Goal: Information Seeking & Learning: Learn about a topic

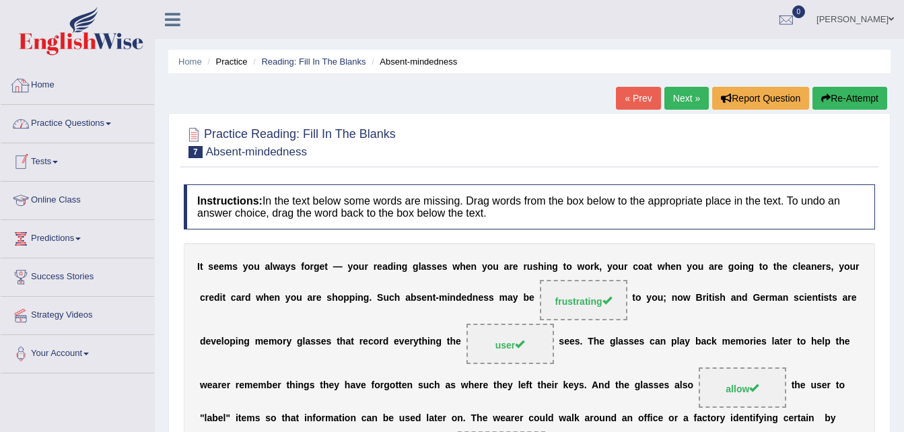
click at [40, 94] on link "Home" at bounding box center [77, 84] width 153 height 34
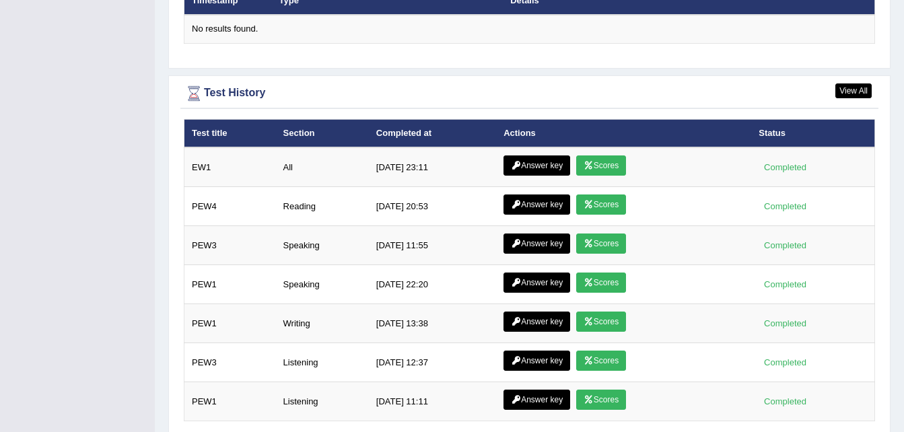
scroll to position [1744, 0]
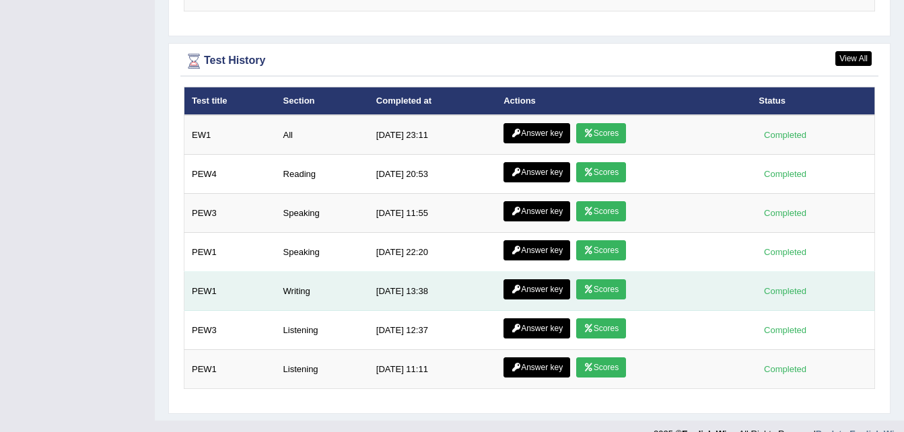
click at [529, 279] on link "Answer key" at bounding box center [537, 289] width 67 height 20
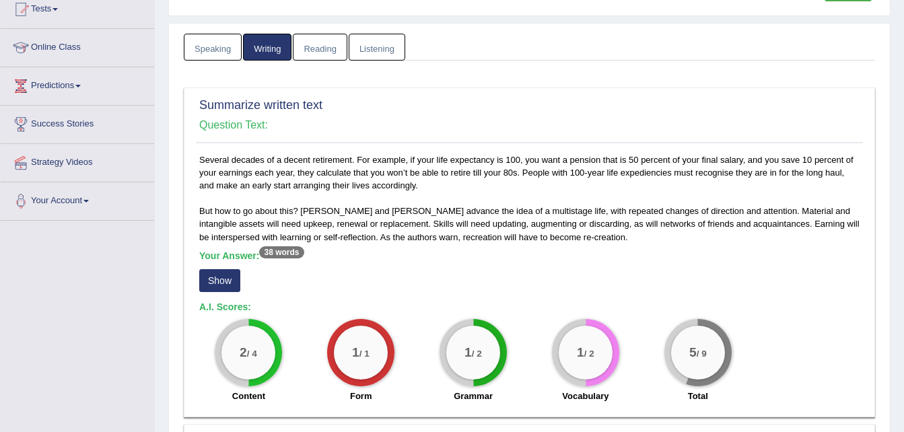
scroll to position [153, 0]
click at [216, 277] on button "Show" at bounding box center [219, 280] width 41 height 23
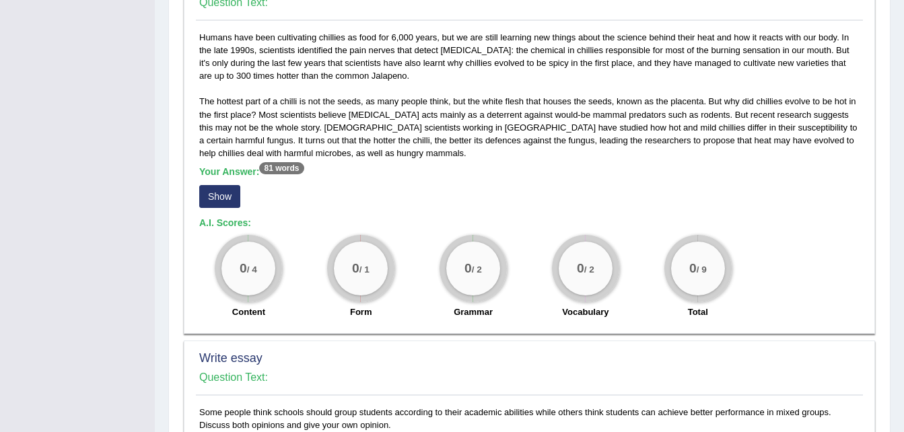
scroll to position [613, 0]
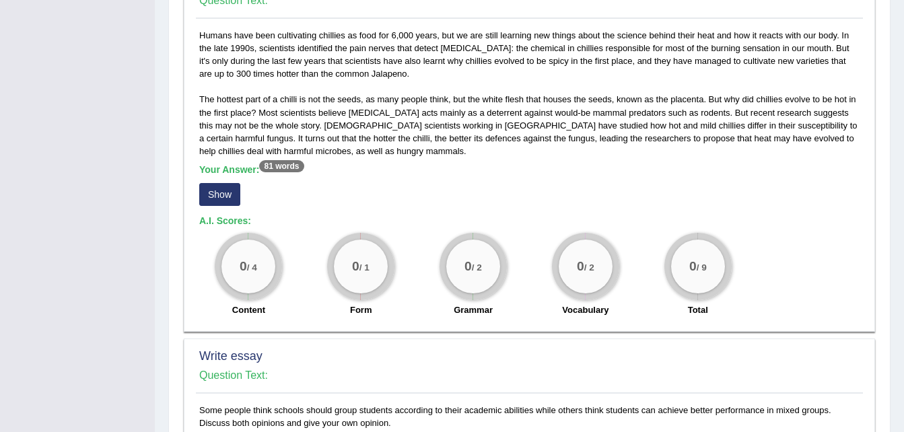
click at [212, 202] on button "Show" at bounding box center [219, 194] width 41 height 23
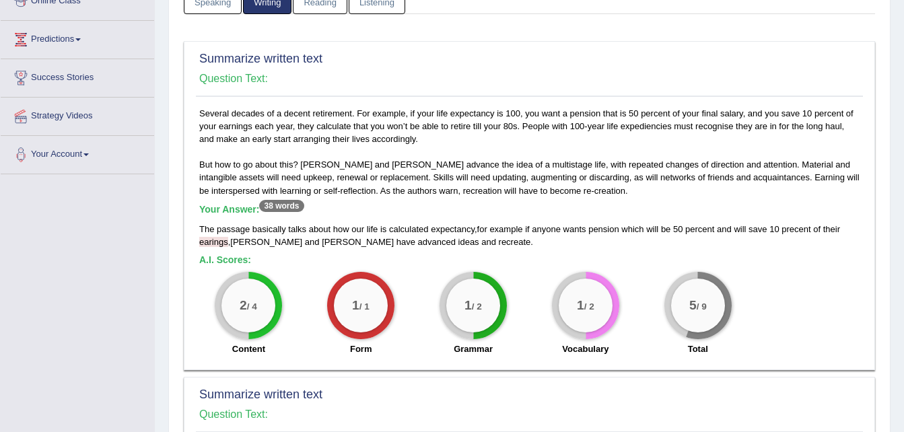
scroll to position [0, 0]
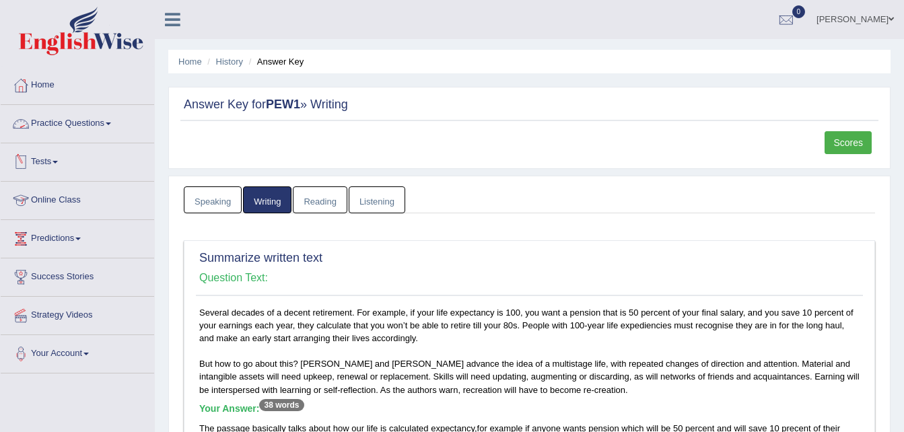
click at [111, 124] on span at bounding box center [108, 124] width 5 height 3
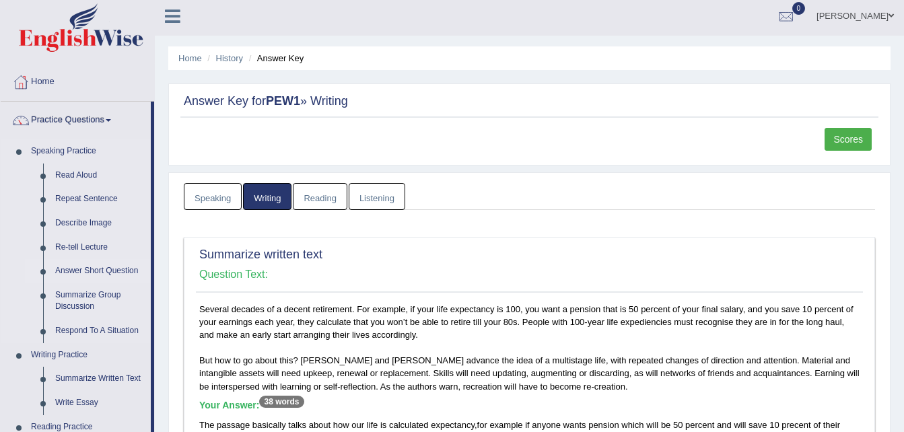
scroll to position [3, 0]
click at [111, 120] on span at bounding box center [108, 121] width 5 height 3
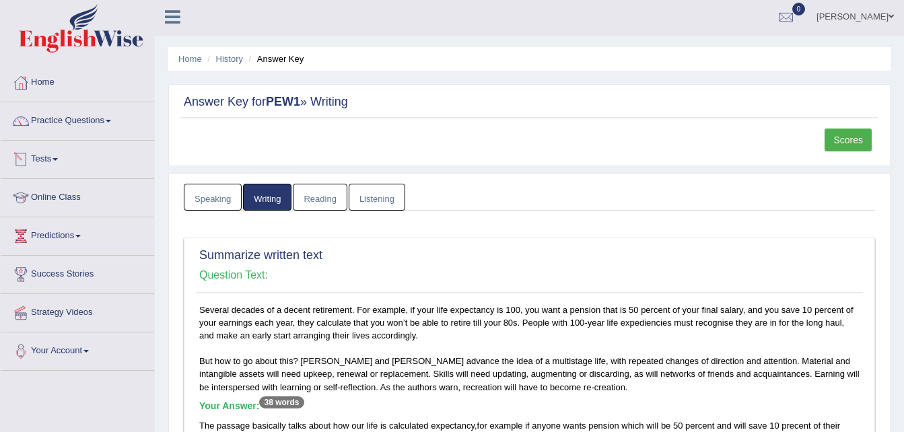
click at [60, 163] on link "Tests" at bounding box center [77, 158] width 153 height 34
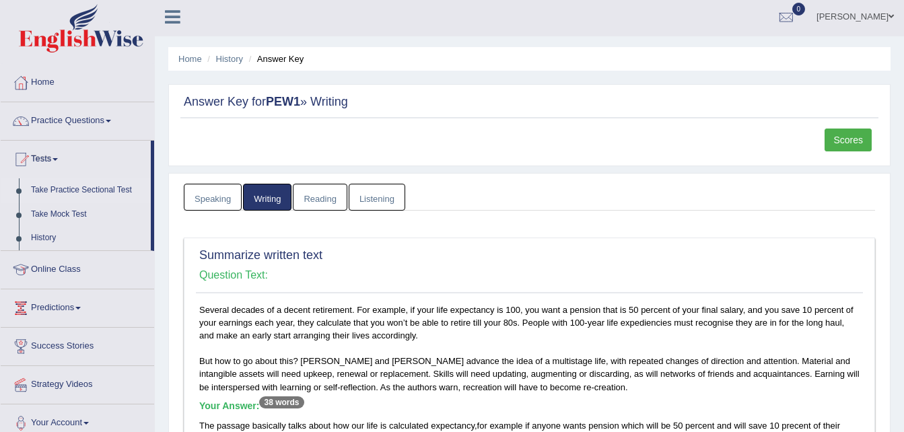
click at [102, 191] on link "Take Practice Sectional Test" at bounding box center [88, 190] width 126 height 24
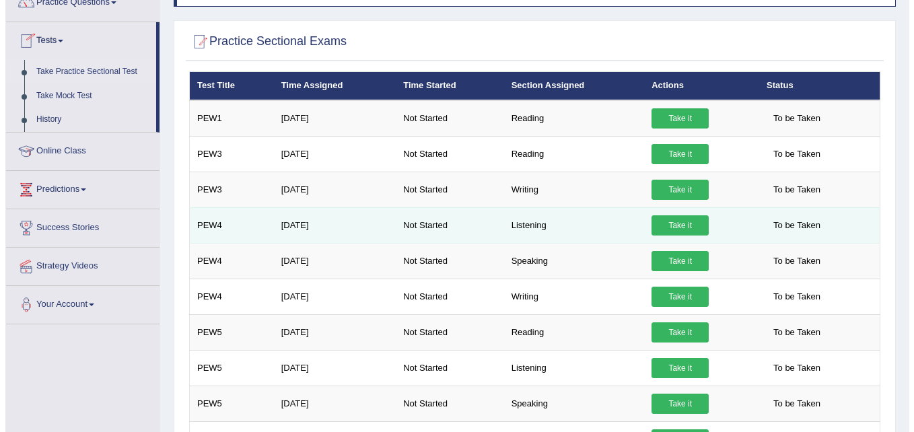
scroll to position [122, 0]
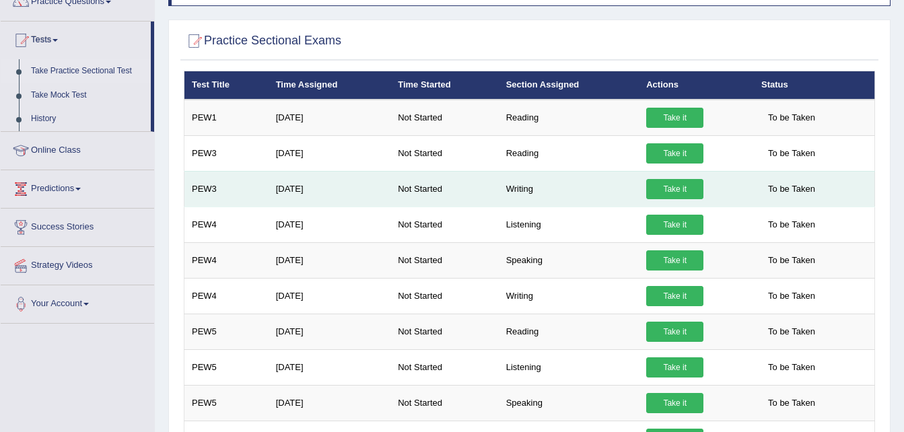
click at [663, 182] on link "Take it" at bounding box center [674, 189] width 57 height 20
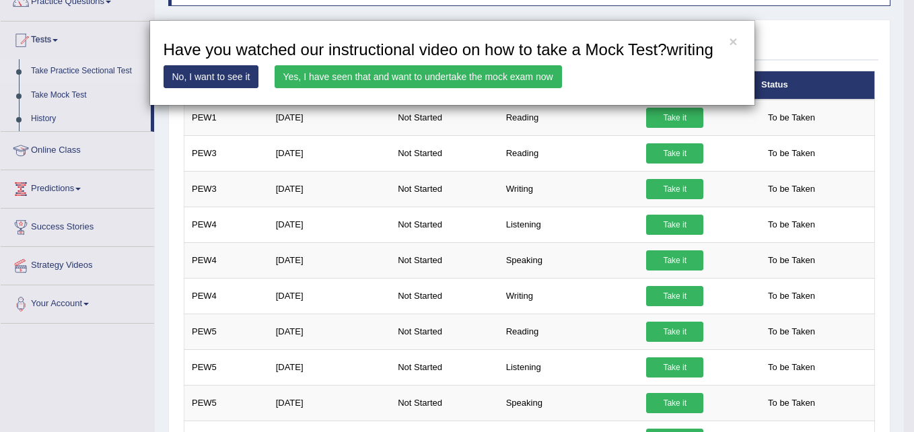
click at [511, 74] on link "Yes, I have seen that and want to undertake the mock exam now" at bounding box center [418, 76] width 287 height 23
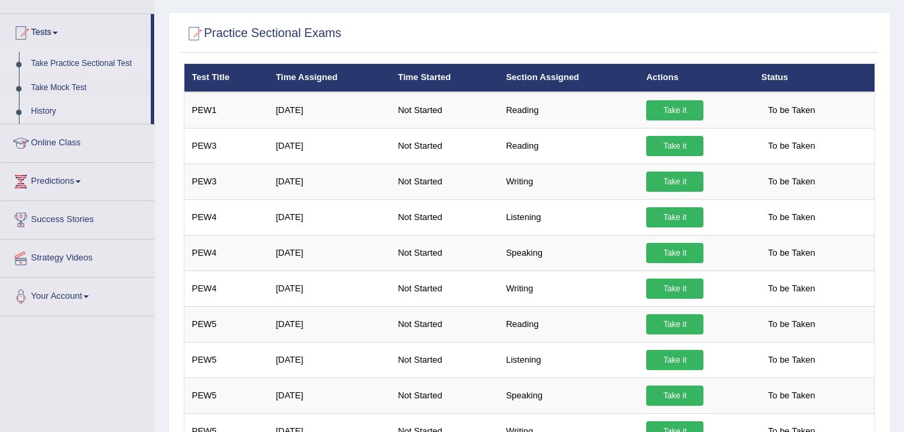
click at [45, 111] on link "History" at bounding box center [88, 112] width 126 height 24
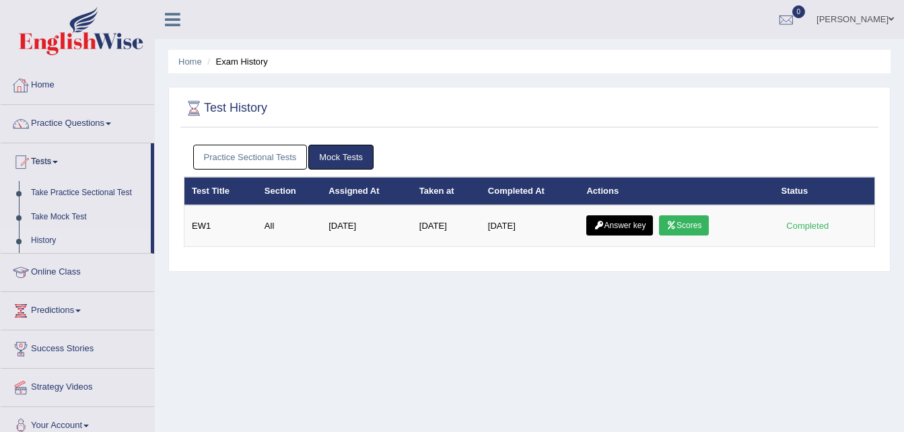
click at [256, 153] on link "Practice Sectional Tests" at bounding box center [250, 157] width 114 height 25
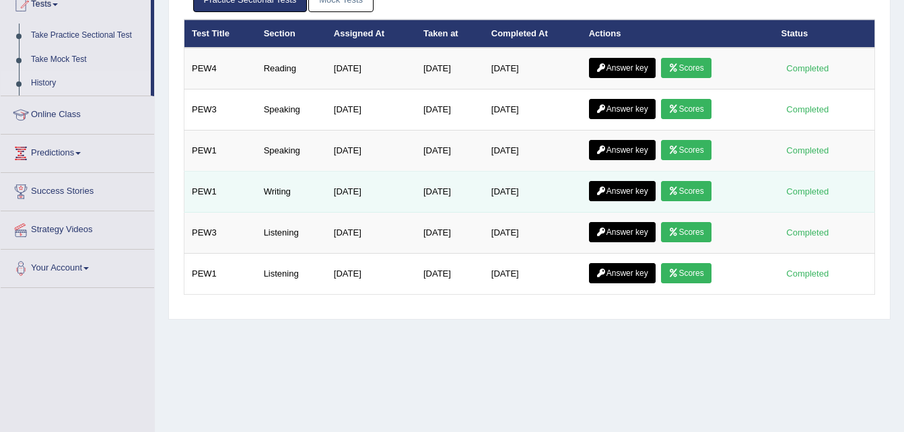
scroll to position [158, 0]
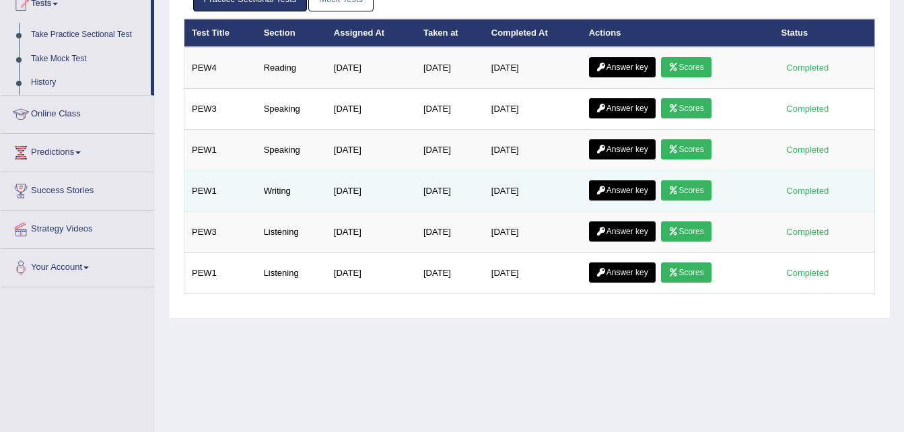
click at [637, 197] on link "Answer key" at bounding box center [622, 190] width 67 height 20
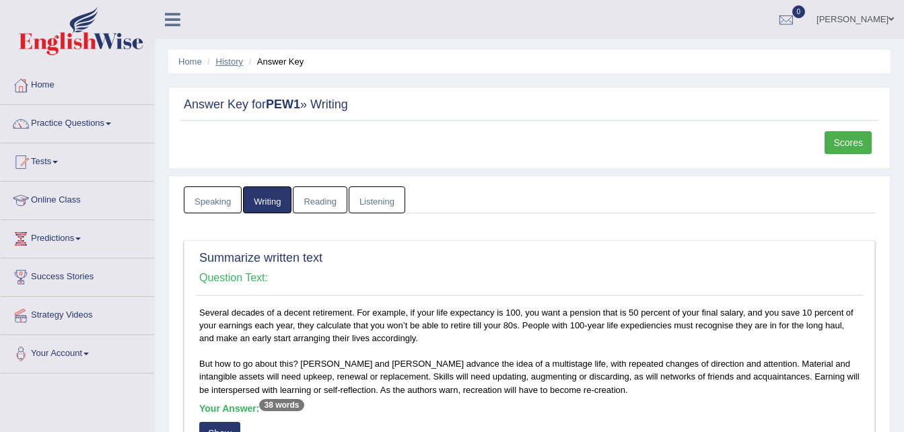
click at [229, 62] on link "History" at bounding box center [229, 62] width 27 height 10
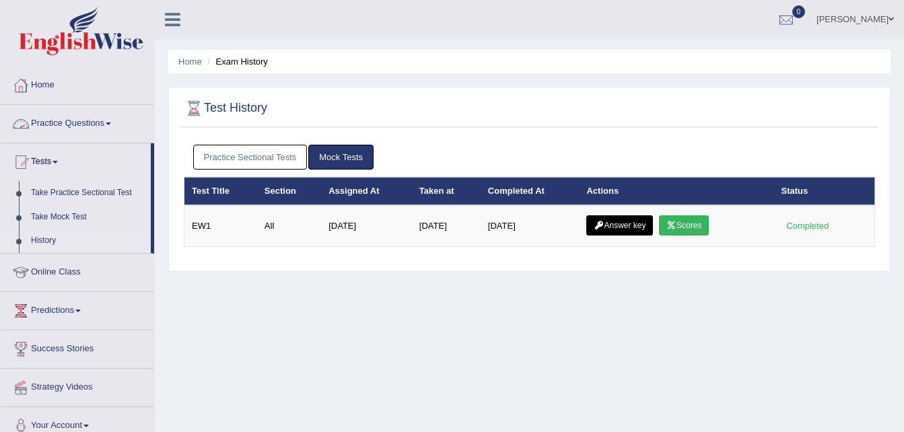
click at [110, 118] on link "Practice Questions" at bounding box center [77, 122] width 153 height 34
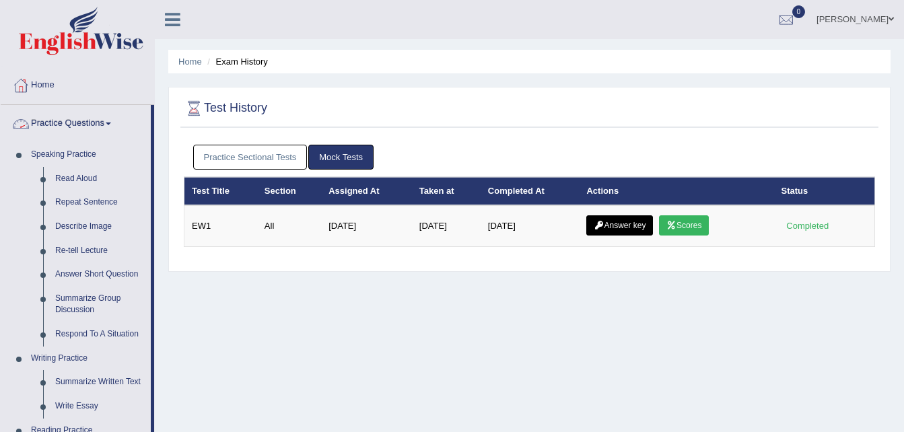
click at [111, 122] on link "Practice Questions" at bounding box center [76, 122] width 150 height 34
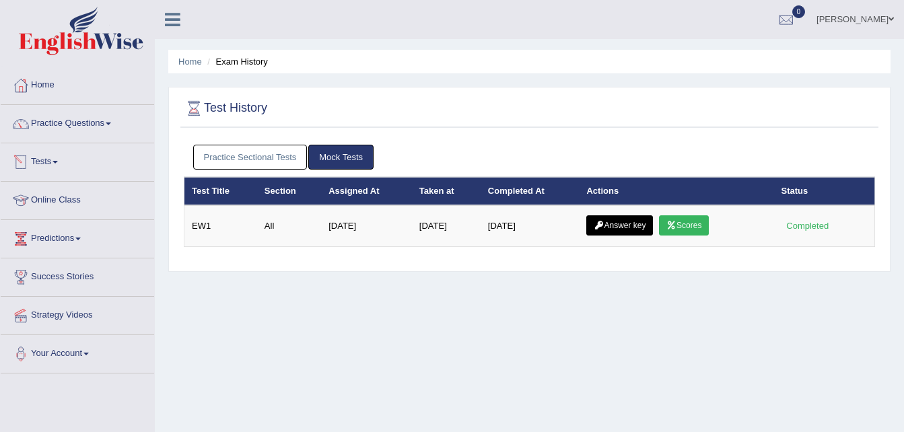
click at [61, 164] on link "Tests" at bounding box center [77, 160] width 153 height 34
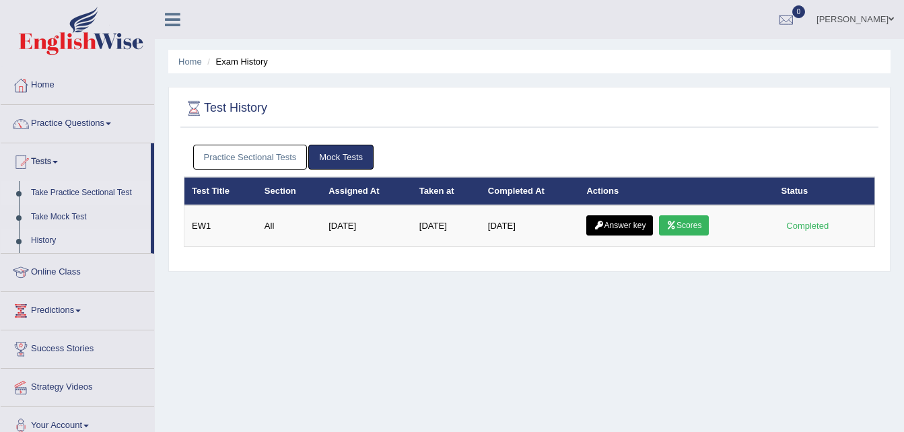
click at [67, 189] on link "Take Practice Sectional Test" at bounding box center [88, 193] width 126 height 24
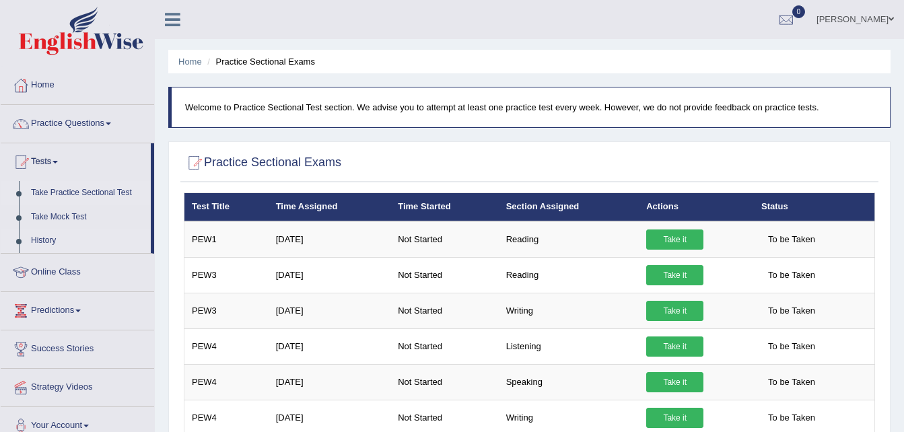
click at [54, 244] on link "History" at bounding box center [88, 241] width 126 height 24
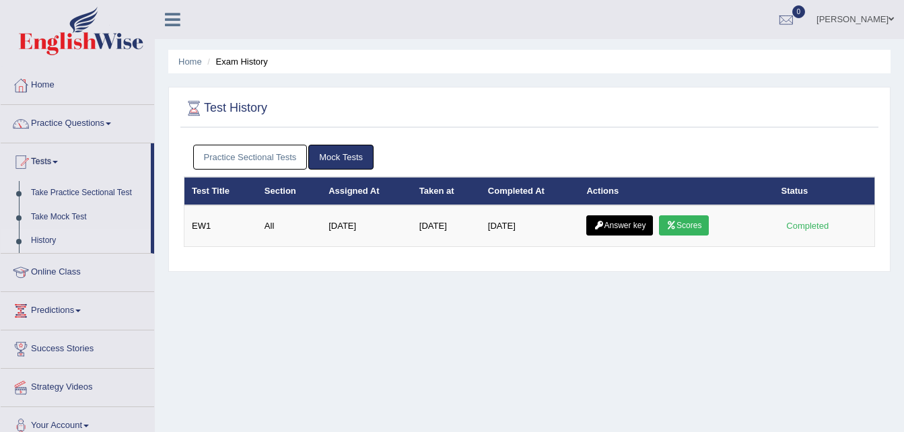
click at [282, 165] on link "Practice Sectional Tests" at bounding box center [250, 157] width 114 height 25
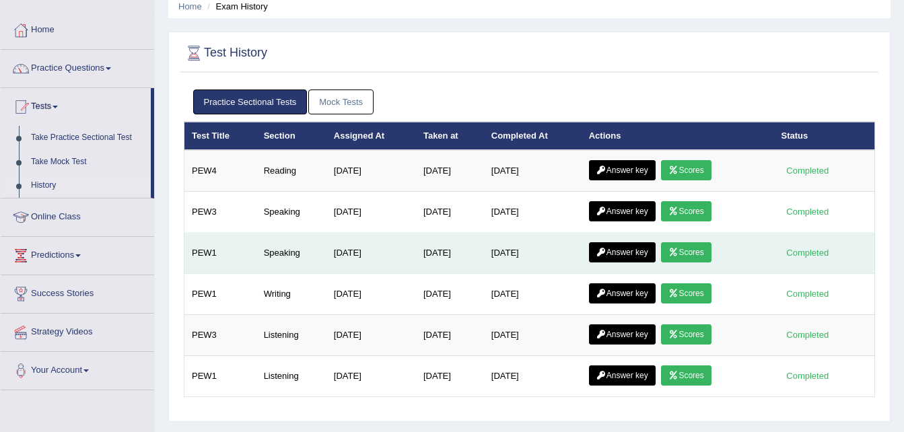
scroll to position [48, 0]
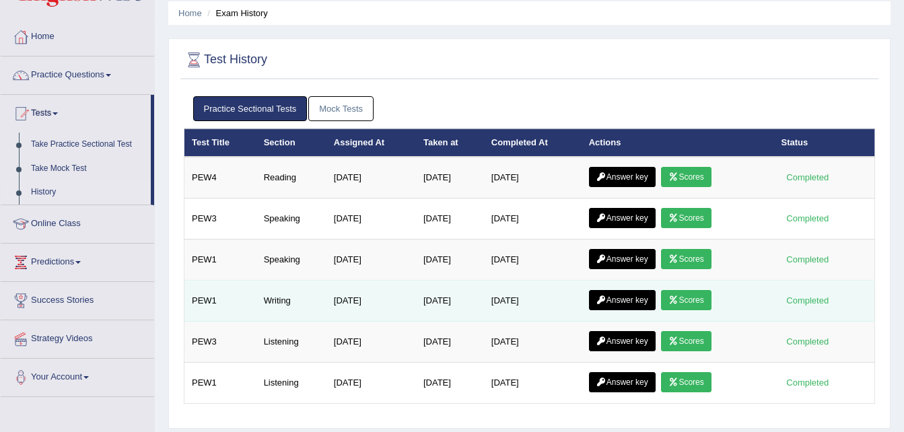
click at [709, 303] on link "Scores" at bounding box center [686, 300] width 50 height 20
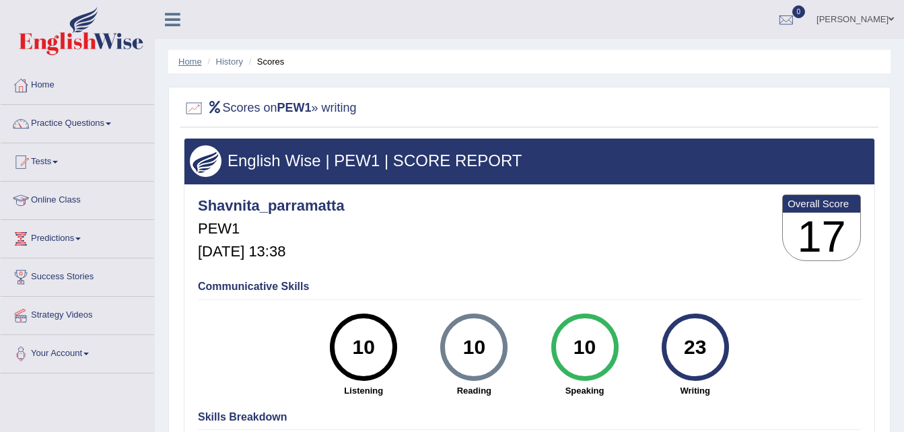
click at [197, 64] on link "Home" at bounding box center [190, 62] width 24 height 10
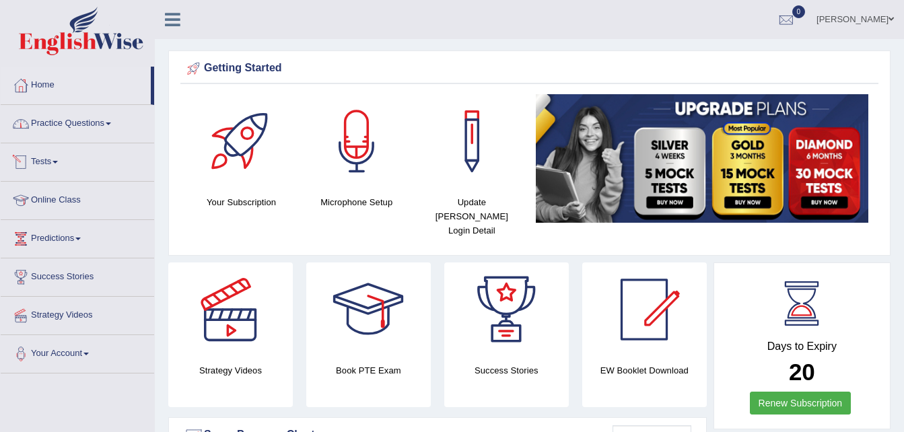
click at [61, 160] on link "Tests" at bounding box center [77, 160] width 153 height 34
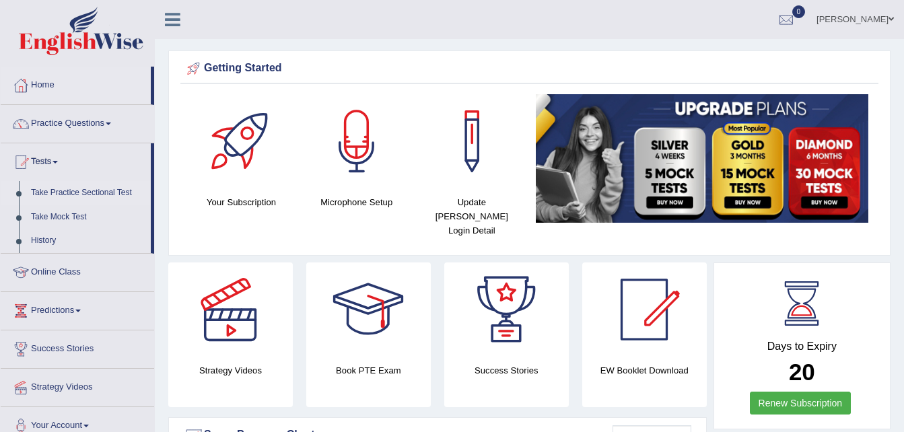
click at [104, 196] on link "Take Practice Sectional Test" at bounding box center [88, 193] width 126 height 24
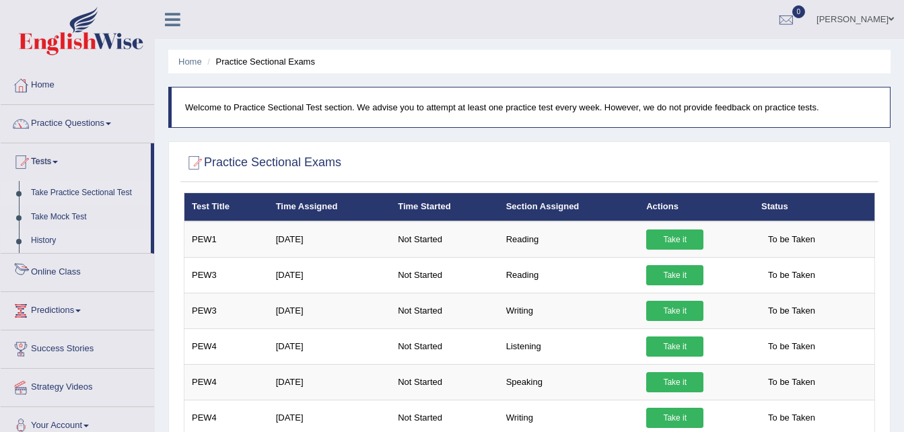
click at [45, 234] on link "History" at bounding box center [88, 241] width 126 height 24
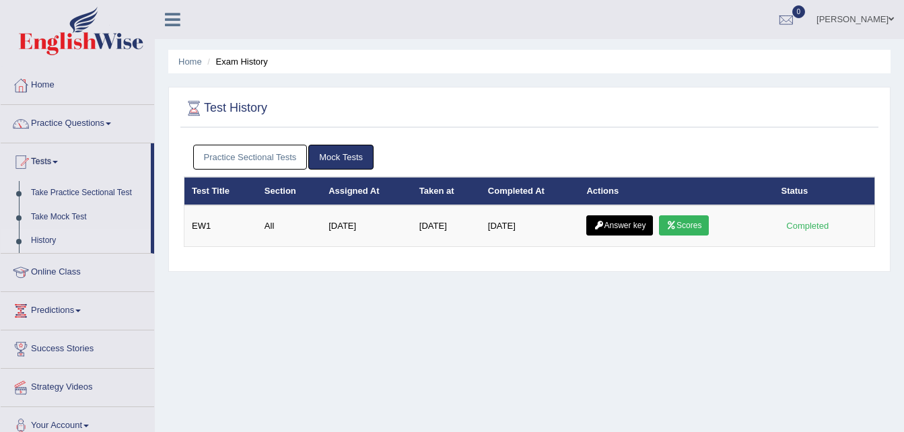
click at [278, 156] on link "Practice Sectional Tests" at bounding box center [250, 157] width 114 height 25
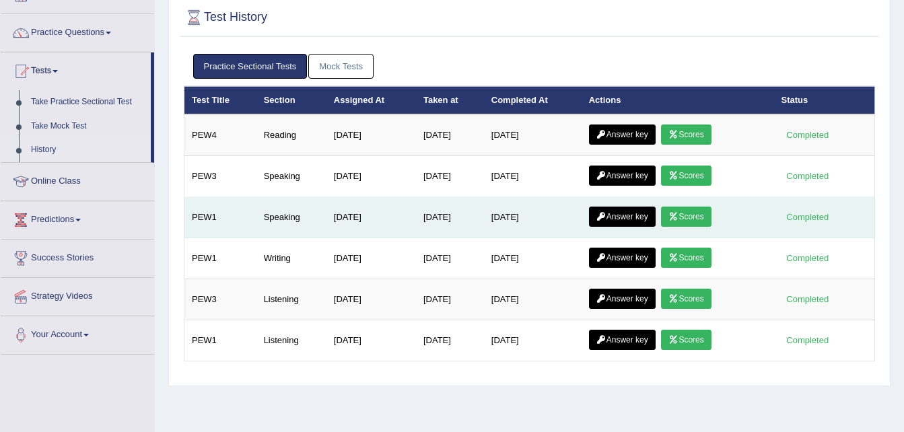
scroll to position [98, 0]
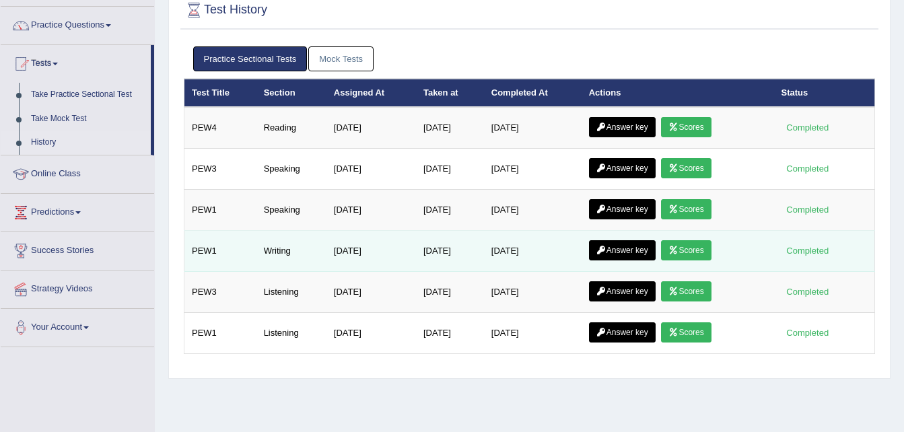
click at [608, 255] on link "Answer key" at bounding box center [622, 250] width 67 height 20
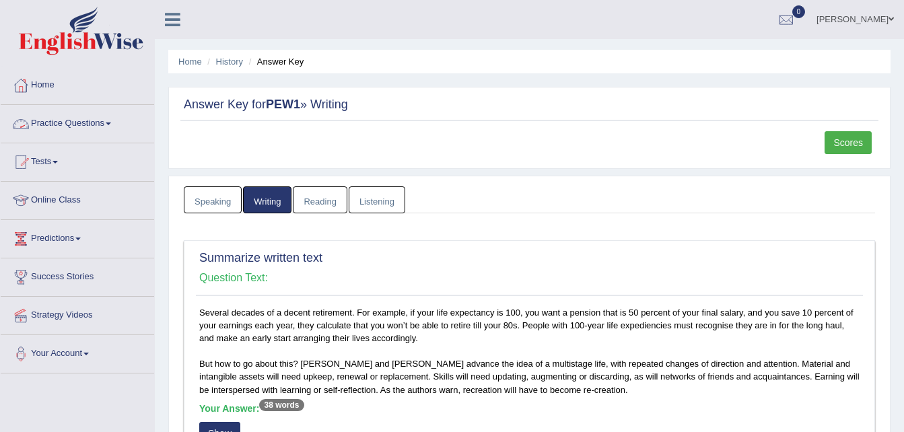
click at [110, 123] on span at bounding box center [108, 124] width 5 height 3
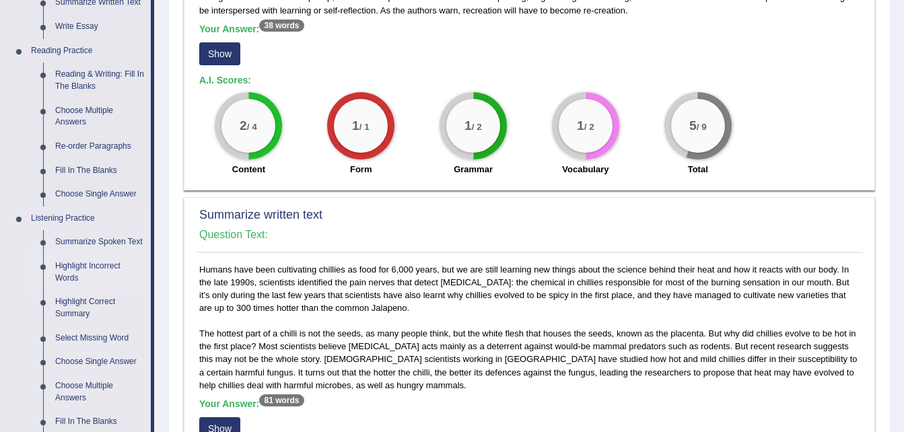
scroll to position [379, 0]
click at [83, 80] on link "Reading & Writing: Fill In The Blanks" at bounding box center [100, 81] width 102 height 36
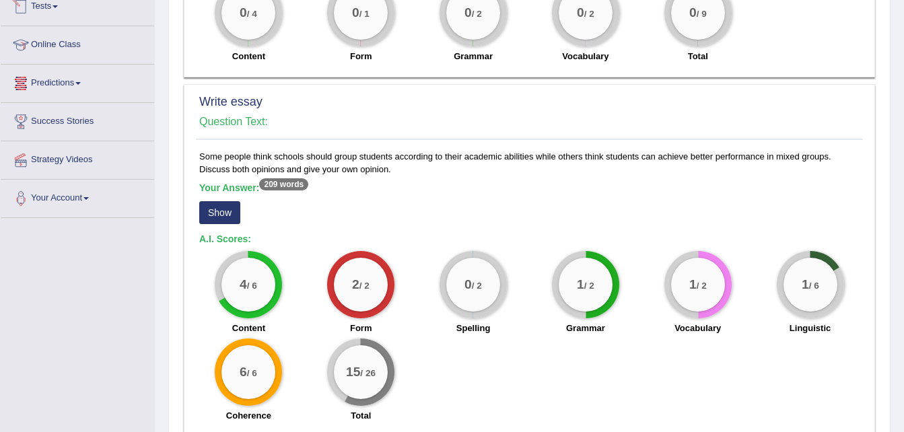
scroll to position [832, 0]
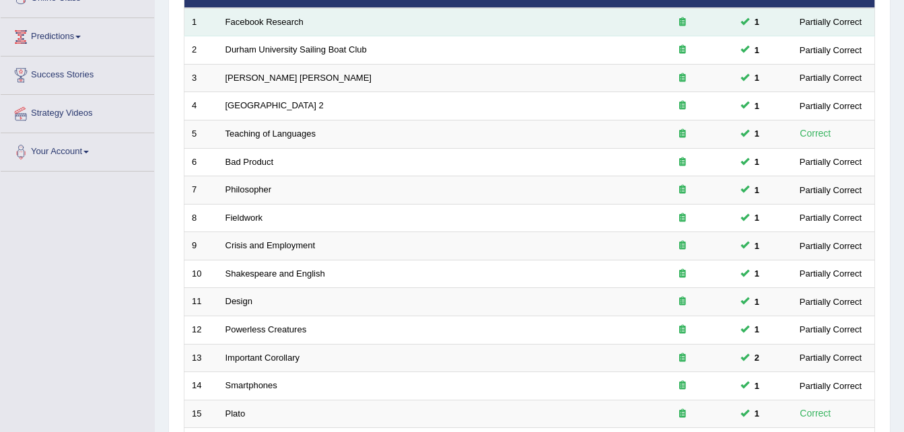
scroll to position [459, 0]
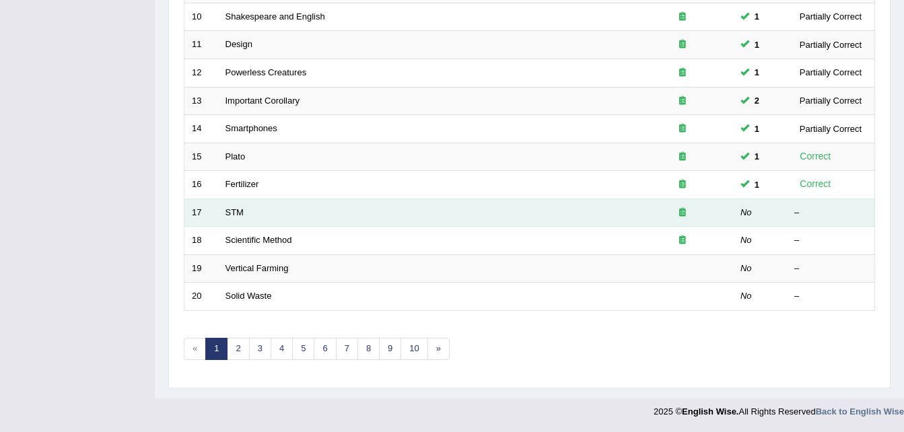
click at [247, 211] on td "STM" at bounding box center [425, 213] width 414 height 28
click at [238, 214] on link "STM" at bounding box center [235, 212] width 18 height 10
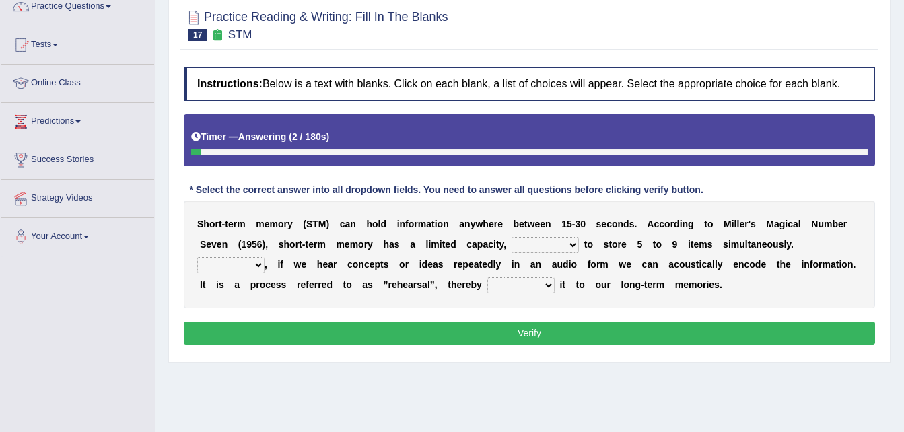
scroll to position [118, 0]
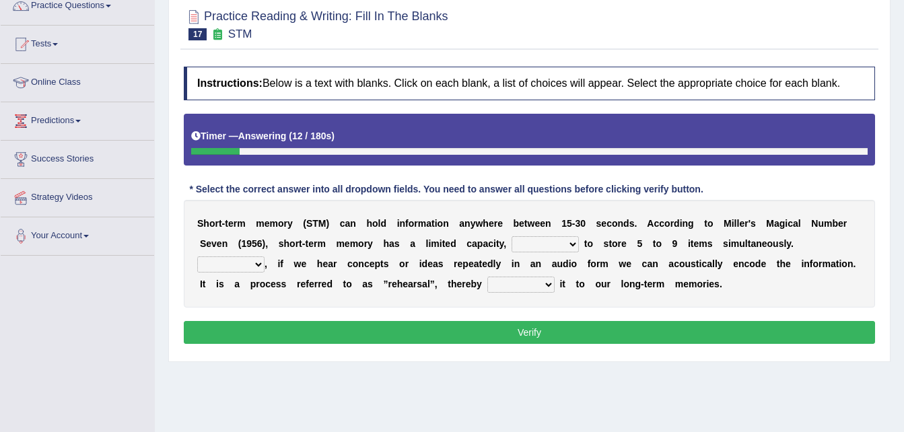
click at [517, 247] on select "being able is able be able unable" at bounding box center [545, 244] width 67 height 16
select select "unable"
click at [512, 236] on select "being able is able be able unable" at bounding box center [545, 244] width 67 height 16
click at [265, 256] on select "However So Moreover Therefore" at bounding box center [230, 264] width 67 height 16
select select "However"
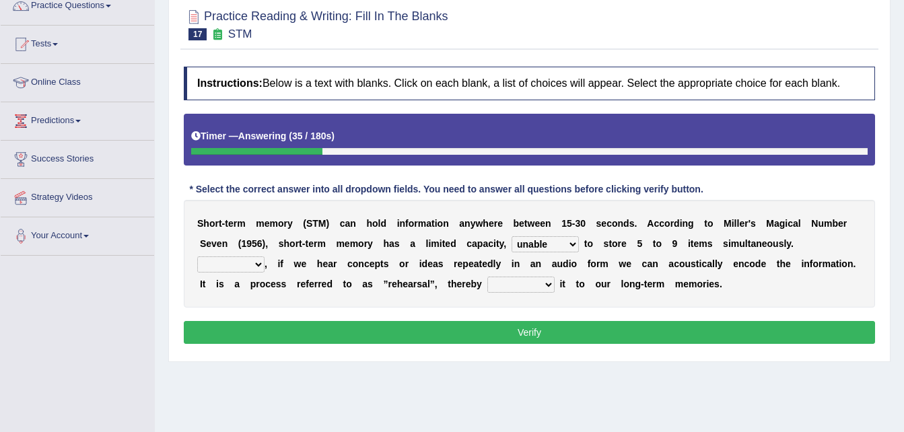
click at [265, 256] on select "However So Moreover Therefore" at bounding box center [230, 264] width 67 height 16
click at [487, 286] on select "commit commits commiting commited" at bounding box center [520, 285] width 67 height 16
select select "commit"
click at [487, 277] on select "commit commits commiting commited" at bounding box center [520, 285] width 67 height 16
click at [525, 326] on button "Verify" at bounding box center [529, 332] width 691 height 23
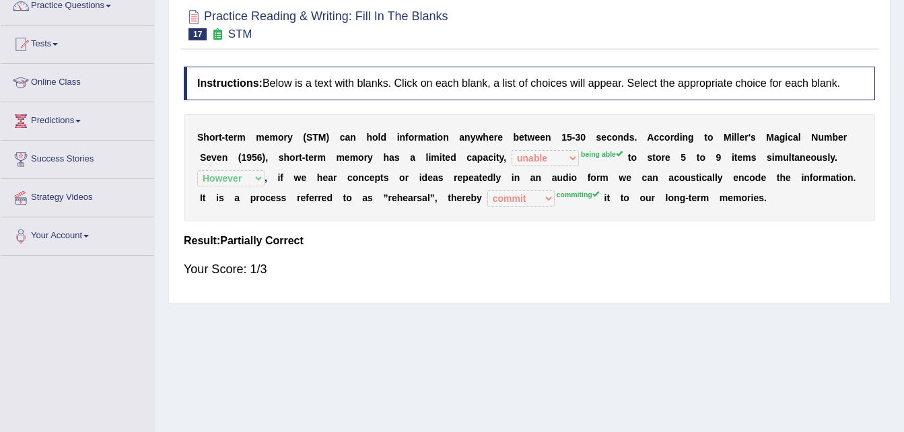
scroll to position [0, 0]
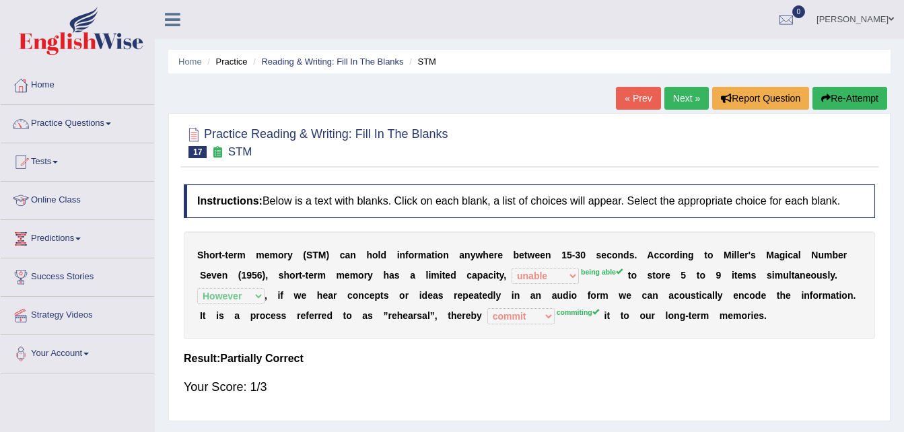
click at [688, 104] on link "Next »" at bounding box center [686, 98] width 44 height 23
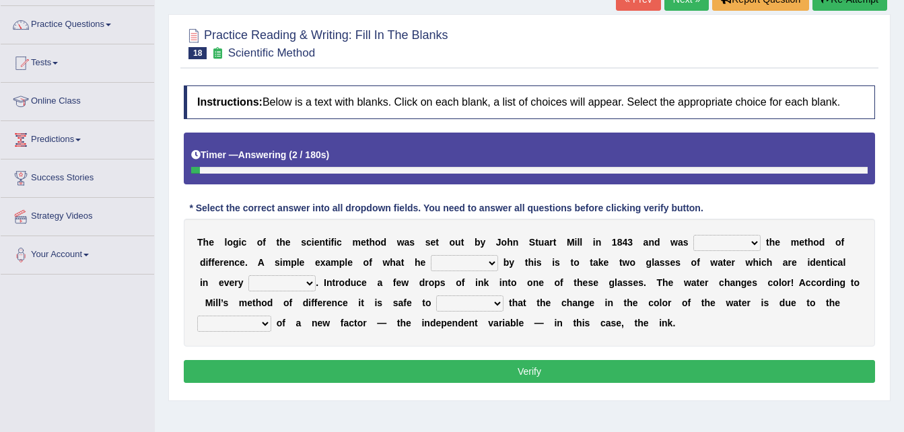
scroll to position [100, 0]
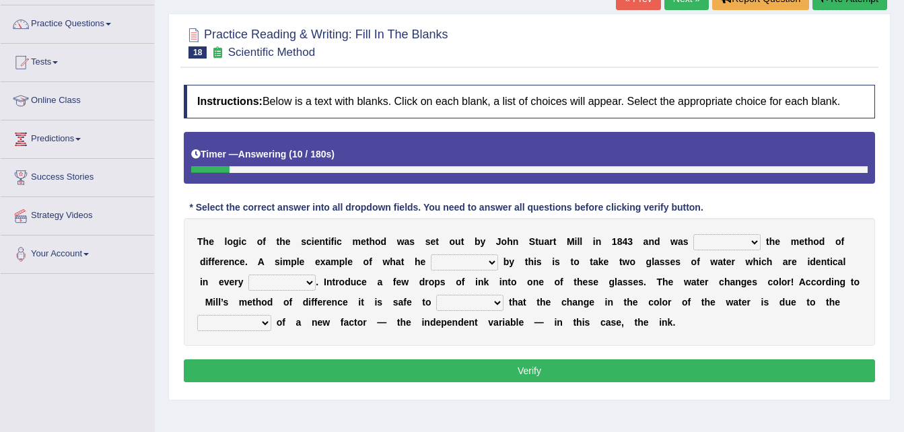
click at [724, 242] on select "pointed claimed demanded named" at bounding box center [726, 242] width 67 height 16
click at [693, 234] on select "pointed claimed demanded named" at bounding box center [726, 242] width 67 height 16
click at [719, 242] on select "pointed claimed demanded named" at bounding box center [726, 242] width 67 height 16
select select "claimed"
click at [693, 234] on select "pointed claimed demanded named" at bounding box center [726, 242] width 67 height 16
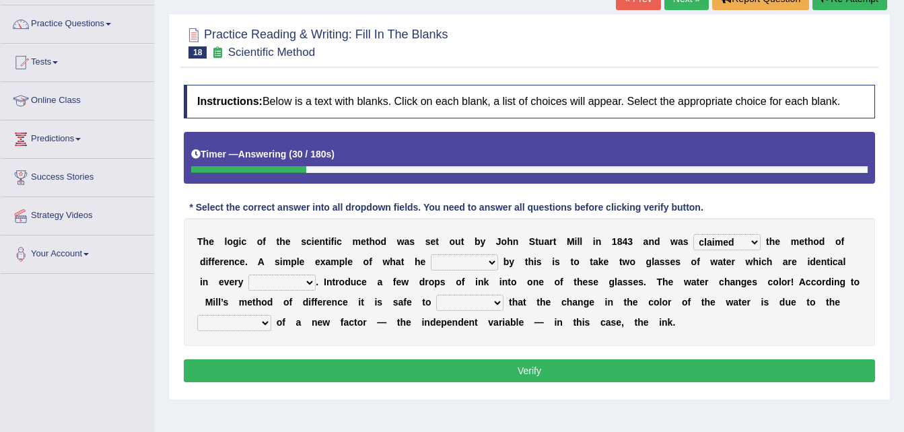
click at [475, 258] on select "capped charged found meant" at bounding box center [464, 262] width 67 height 16
select select "meant"
click at [431, 254] on select "capped charged found meant" at bounding box center [464, 262] width 67 height 16
click at [263, 280] on select "thought identity measure respect" at bounding box center [281, 283] width 67 height 16
select select "measure"
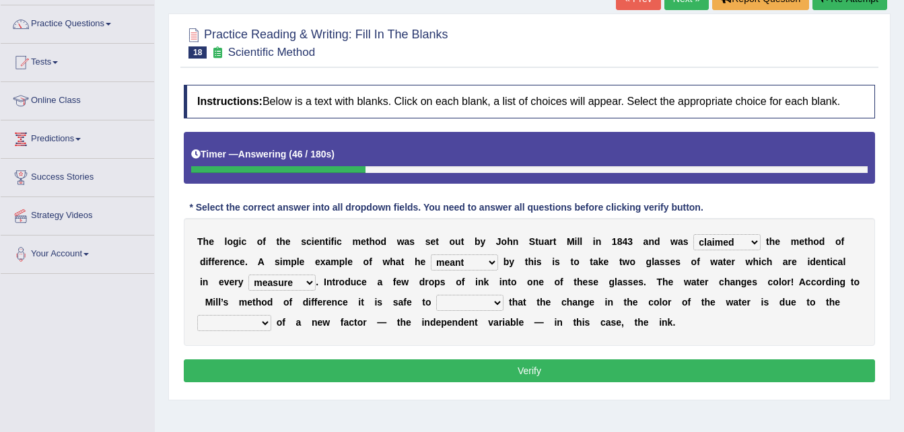
click at [248, 275] on select "thought identity measure respect" at bounding box center [281, 283] width 67 height 16
drag, startPoint x: 493, startPoint y: 277, endPoint x: 594, endPoint y: 316, distance: 108.5
click at [594, 316] on div "T h e l o g i c o f t h e s c i e n t i f i c m e t h o d w a s s e t o u t b y…" at bounding box center [529, 282] width 691 height 128
click at [436, 302] on select "assume discuss prefer acclaim" at bounding box center [469, 303] width 67 height 16
select select "acclaim"
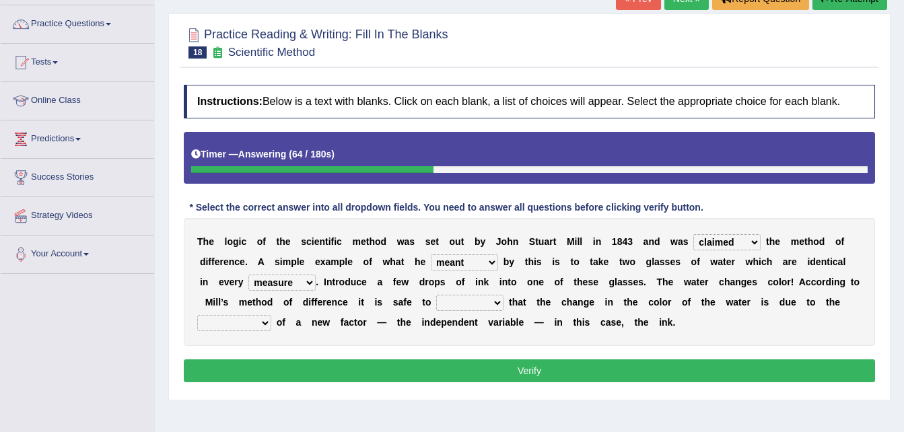
click at [436, 295] on select "assume discuss prefer acclaim" at bounding box center [469, 303] width 67 height 16
click at [271, 315] on select "introduction magnitude preparation purification" at bounding box center [234, 323] width 74 height 16
select select "purification"
click at [271, 315] on select "introduction magnitude preparation purification" at bounding box center [234, 323] width 74 height 16
click at [658, 372] on button "Verify" at bounding box center [529, 370] width 691 height 23
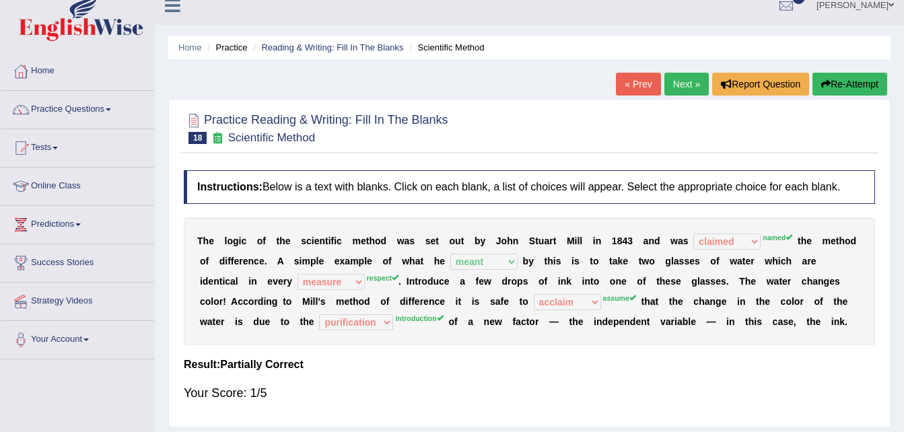
scroll to position [13, 0]
click at [684, 83] on link "Next »" at bounding box center [686, 84] width 44 height 23
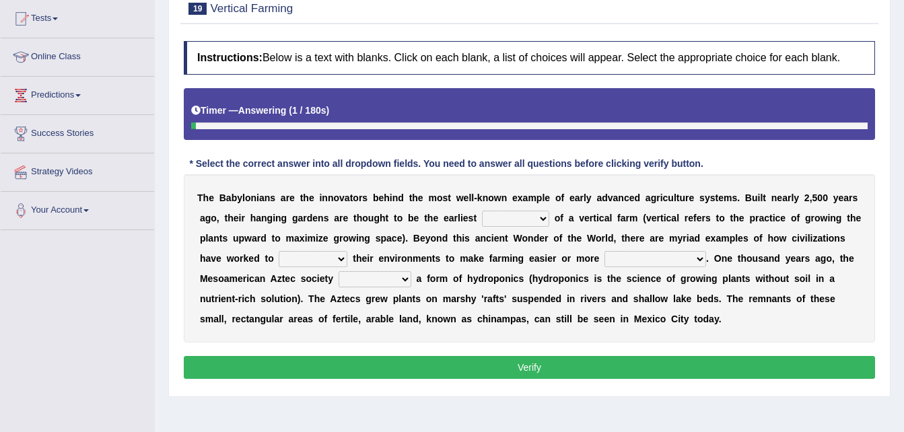
scroll to position [144, 0]
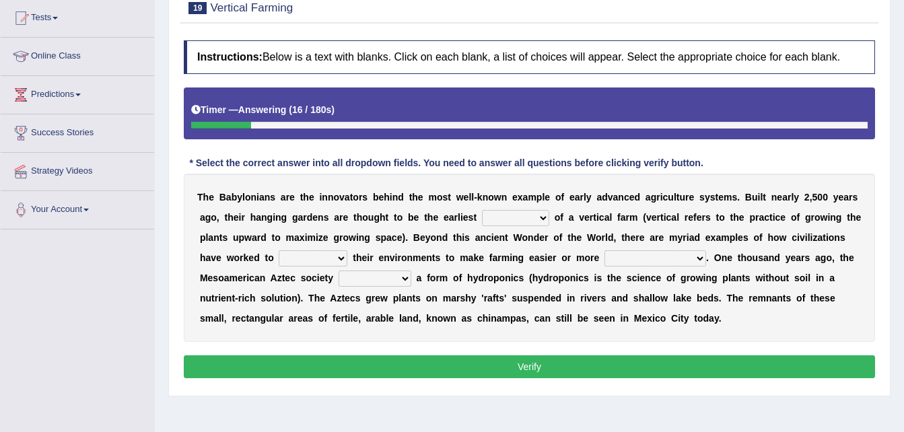
click at [498, 215] on select "prototype failure discredit protocol" at bounding box center [515, 218] width 67 height 16
select select "protocol"
click at [482, 210] on select "prototype failure discredit protocol" at bounding box center [515, 218] width 67 height 16
click at [279, 256] on select "manipulate escape respect disarrange" at bounding box center [313, 258] width 69 height 16
select select "escape"
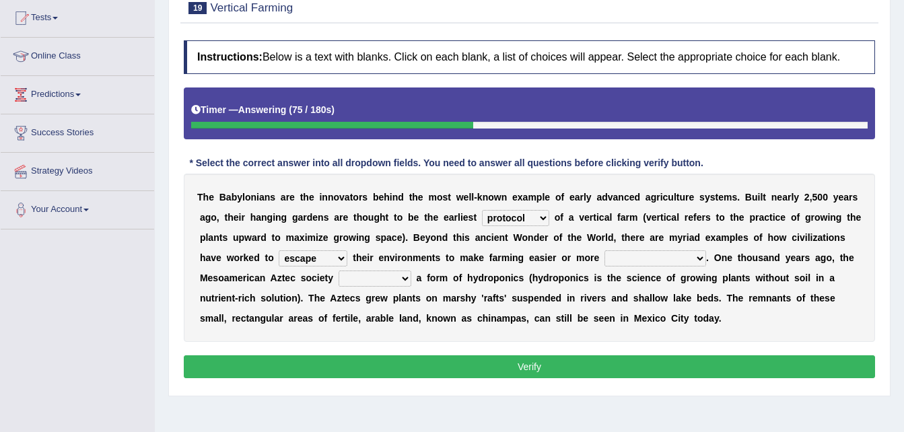
click at [279, 250] on select "manipulate escape respect disarrange" at bounding box center [313, 258] width 69 height 16
click at [605, 258] on select "productive constructive connective counterproductive" at bounding box center [656, 258] width 102 height 16
select select "productive"
click at [605, 250] on select "productive constructive connective counterproductive" at bounding box center [656, 258] width 102 height 16
click at [339, 278] on select "domineered volunteered pioneered engineered" at bounding box center [375, 279] width 73 height 16
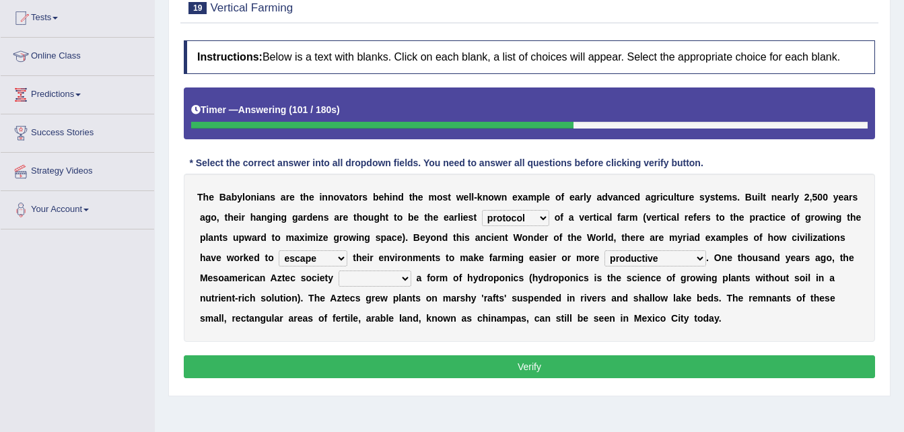
select select "pioneered"
click at [339, 271] on select "domineered volunteered pioneered engineered" at bounding box center [375, 279] width 73 height 16
click at [392, 360] on button "Verify" at bounding box center [529, 366] width 691 height 23
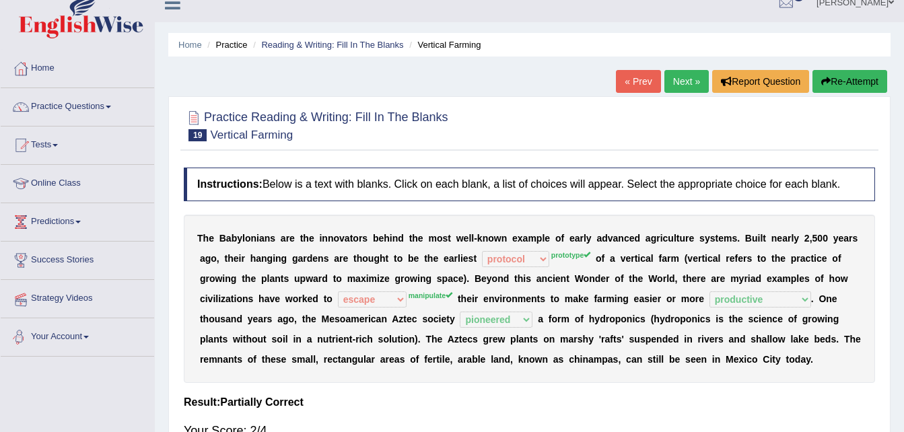
scroll to position [15, 0]
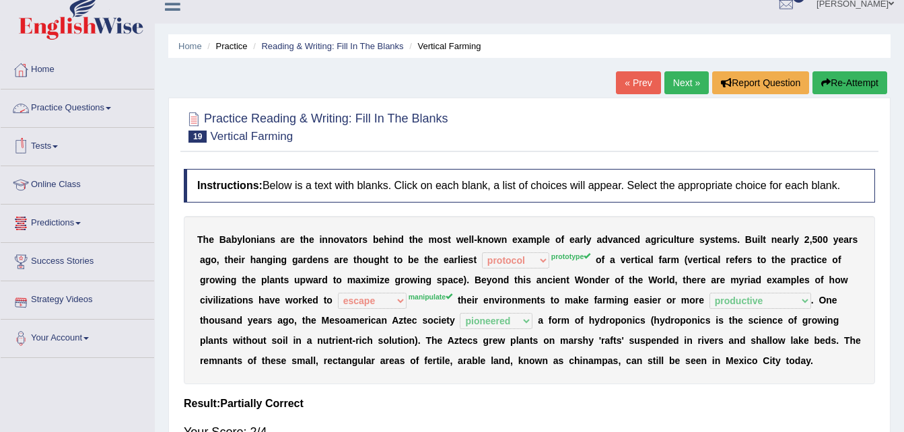
click at [110, 110] on link "Practice Questions" at bounding box center [77, 107] width 153 height 34
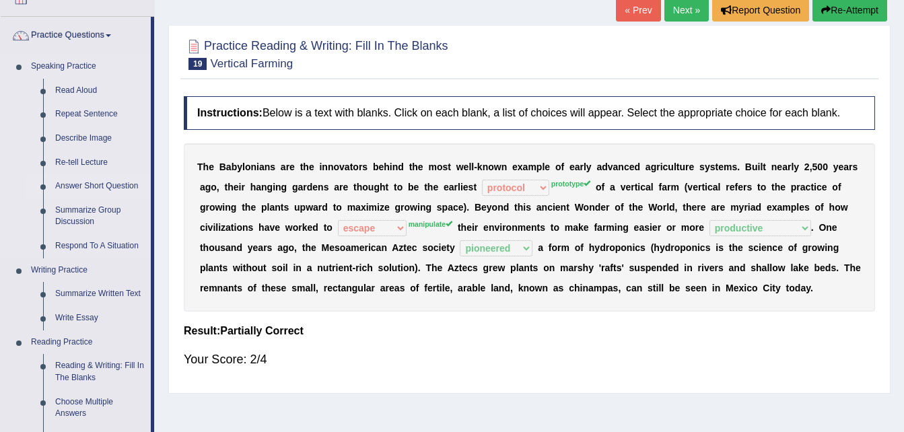
scroll to position [89, 0]
click at [91, 317] on link "Write Essay" at bounding box center [100, 318] width 102 height 24
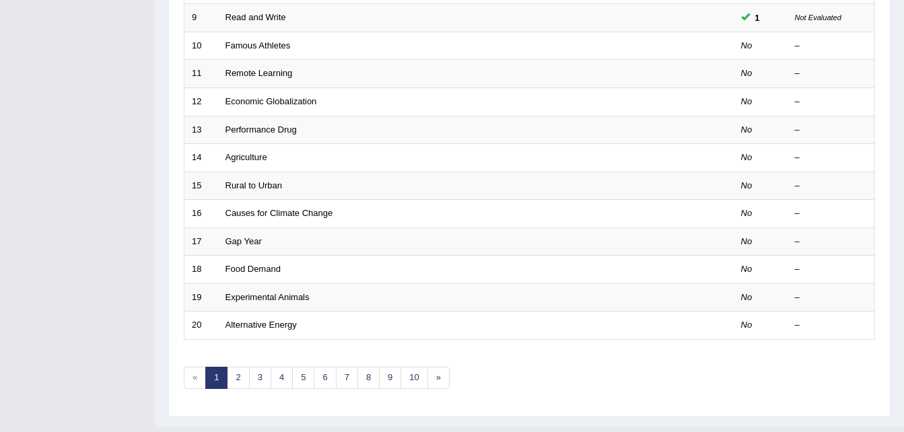
scroll to position [459, 0]
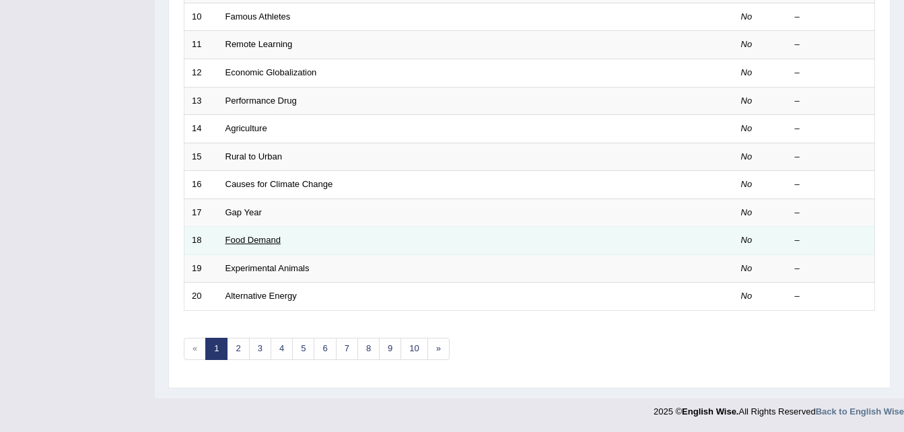
click at [258, 242] on link "Food Demand" at bounding box center [253, 240] width 55 height 10
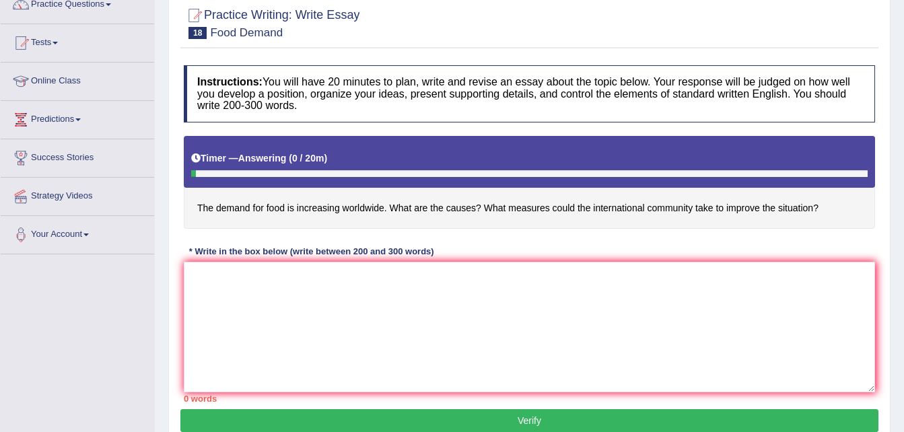
scroll to position [120, 0]
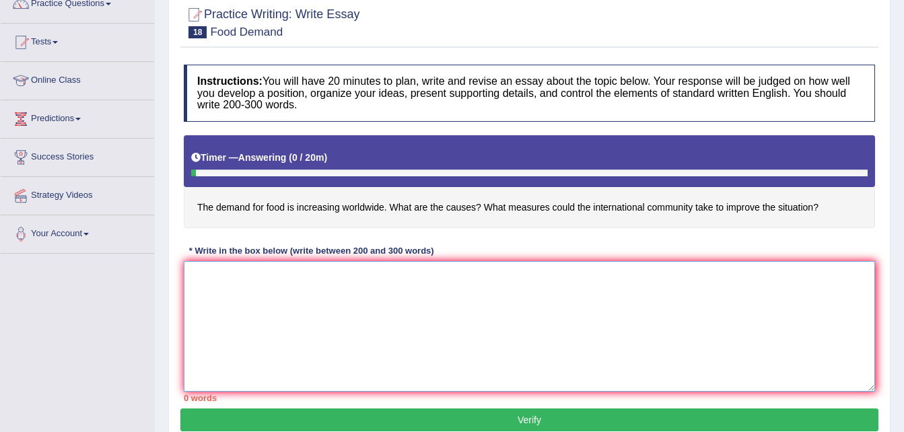
click at [450, 314] on textarea at bounding box center [529, 326] width 691 height 131
type textarea "I"
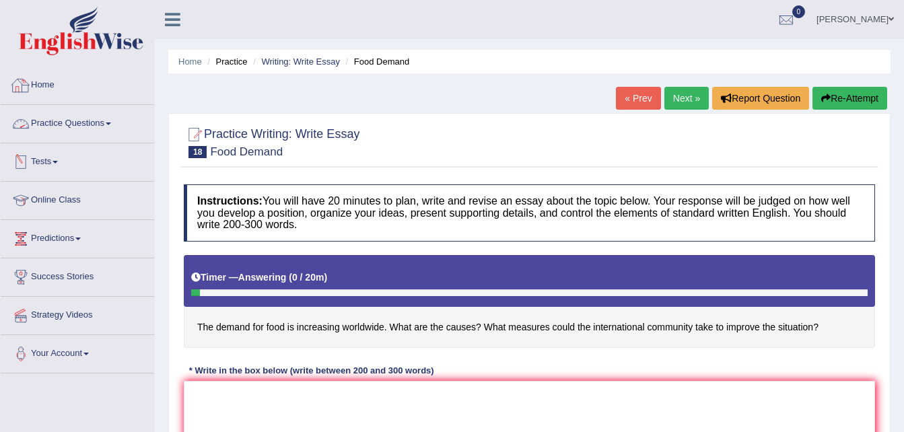
click at [52, 84] on link "Home" at bounding box center [77, 84] width 153 height 34
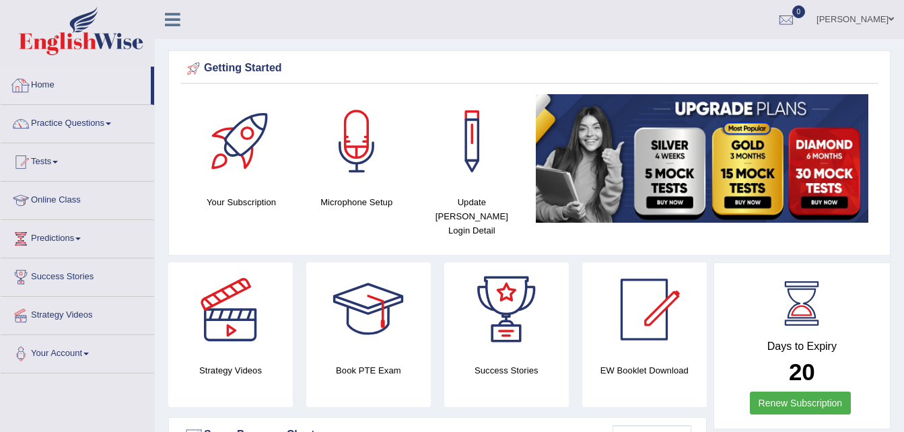
click at [42, 87] on link "Home" at bounding box center [76, 84] width 150 height 34
